Goal: Task Accomplishment & Management: Manage account settings

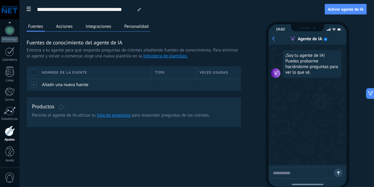
click at [6, 129] on div at bounding box center [10, 131] width 10 height 10
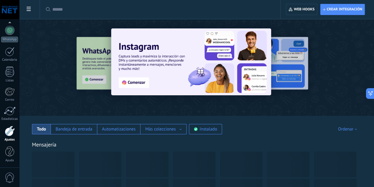
drag, startPoint x: 47, startPoint y: 62, endPoint x: 50, endPoint y: 45, distance: 17.6
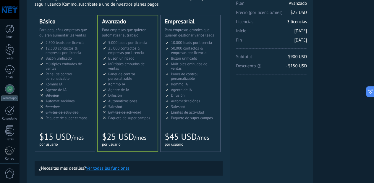
scroll to position [36, 0]
click at [154, 121] on div "5.000 сделок на место 5.000 leads per seat 5.000 leads por licencia 添加线索和联系人 5.…" at bounding box center [128, 80] width 52 height 81
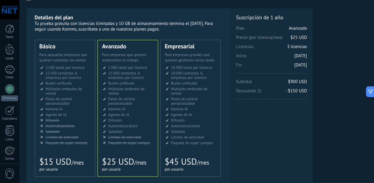
scroll to position [0, 8]
